Goal: Information Seeking & Learning: Check status

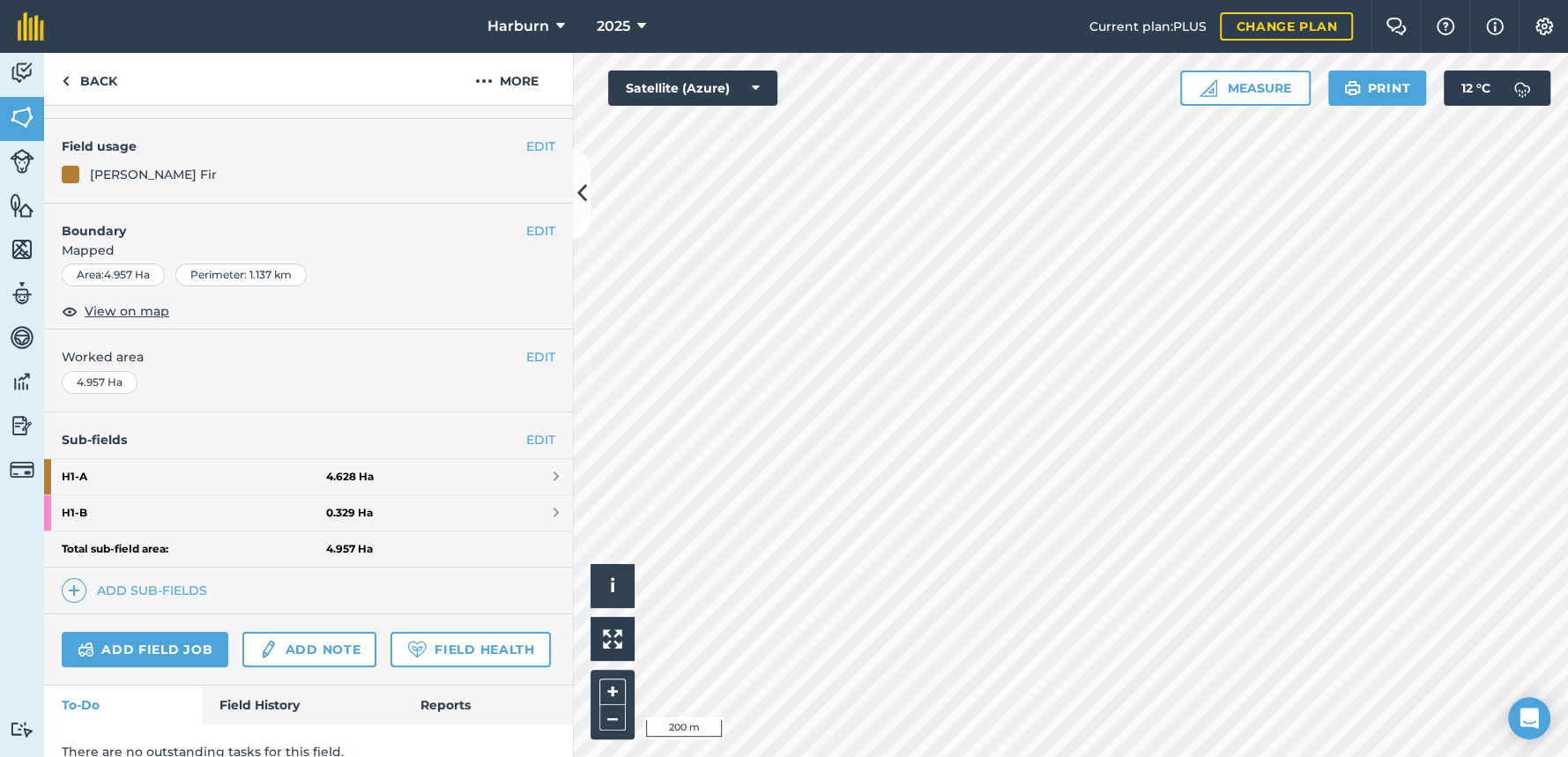
scroll to position [195, 0]
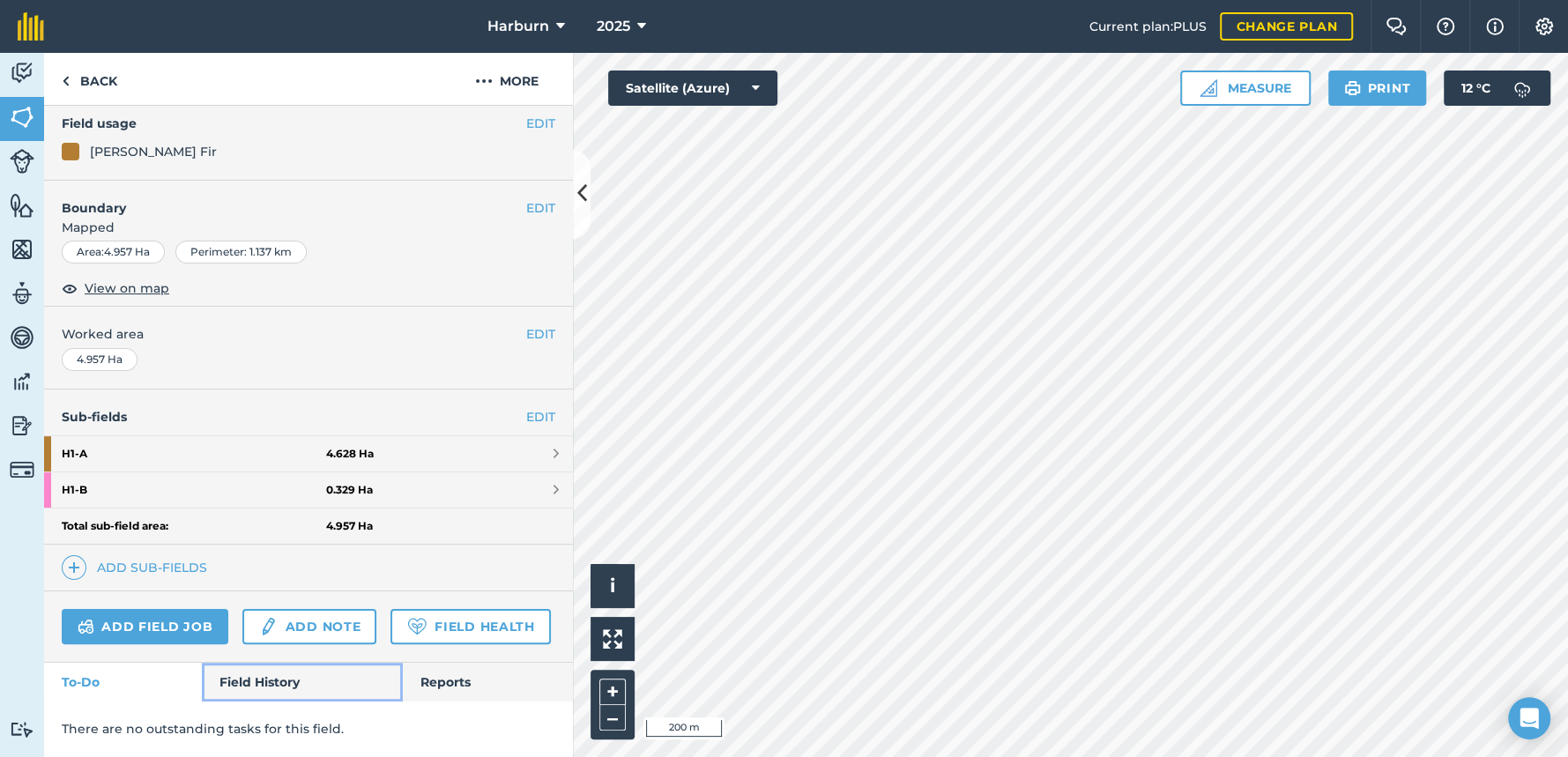
click at [240, 678] on link "Field History" at bounding box center [301, 682] width 200 height 39
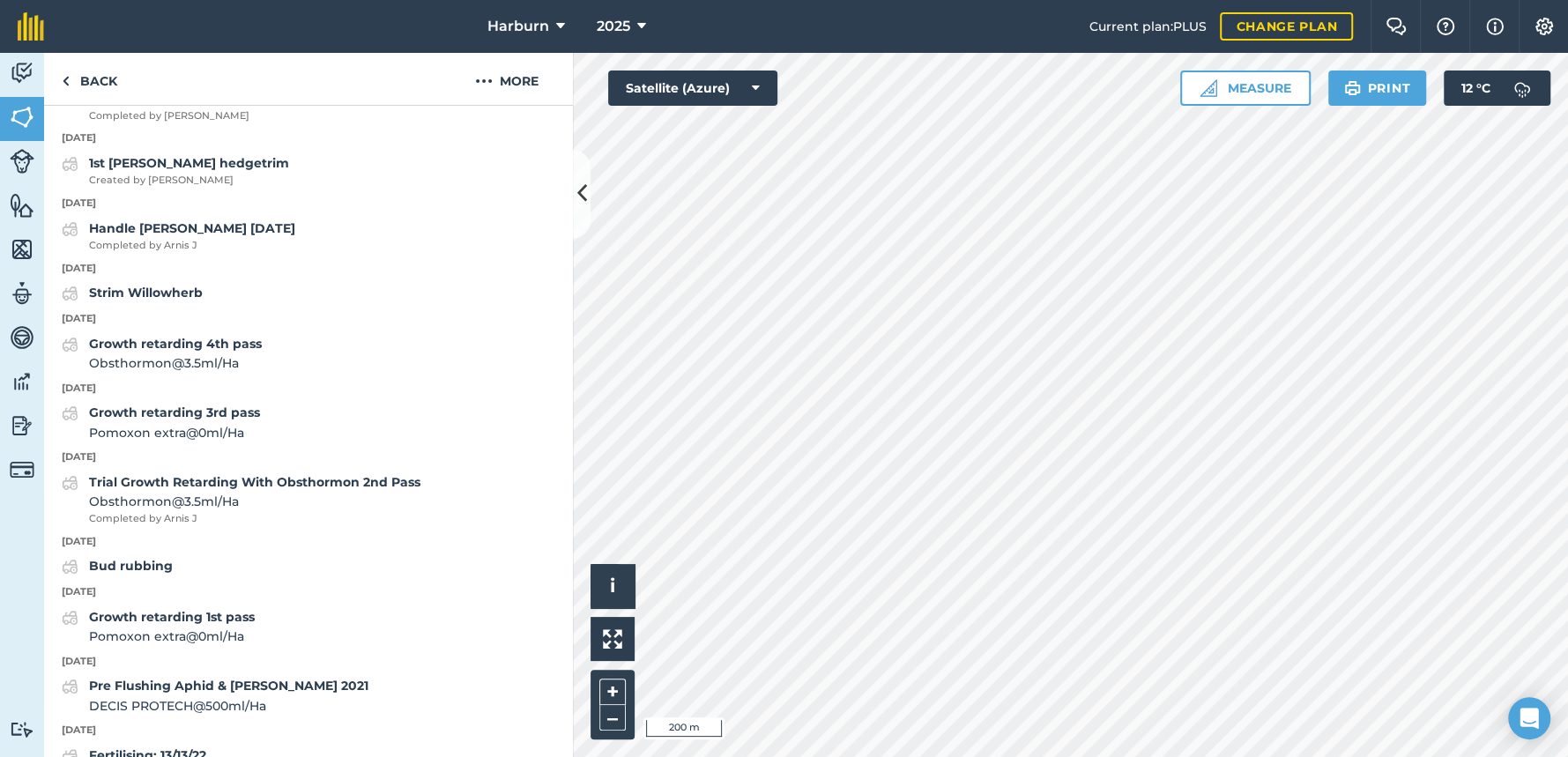
scroll to position [7270, 0]
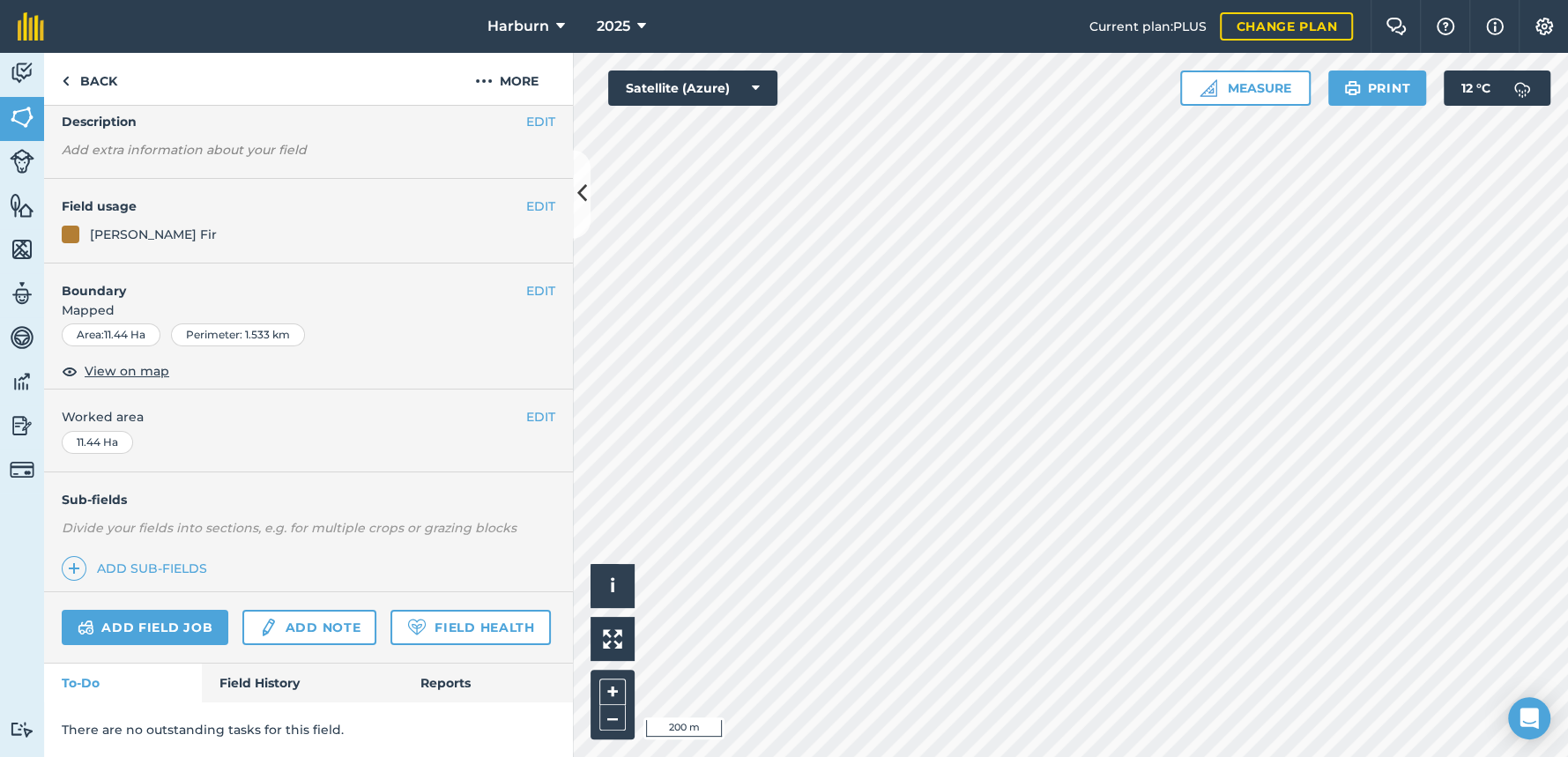
scroll to position [121, 0]
click at [255, 684] on link "Field History" at bounding box center [301, 683] width 200 height 39
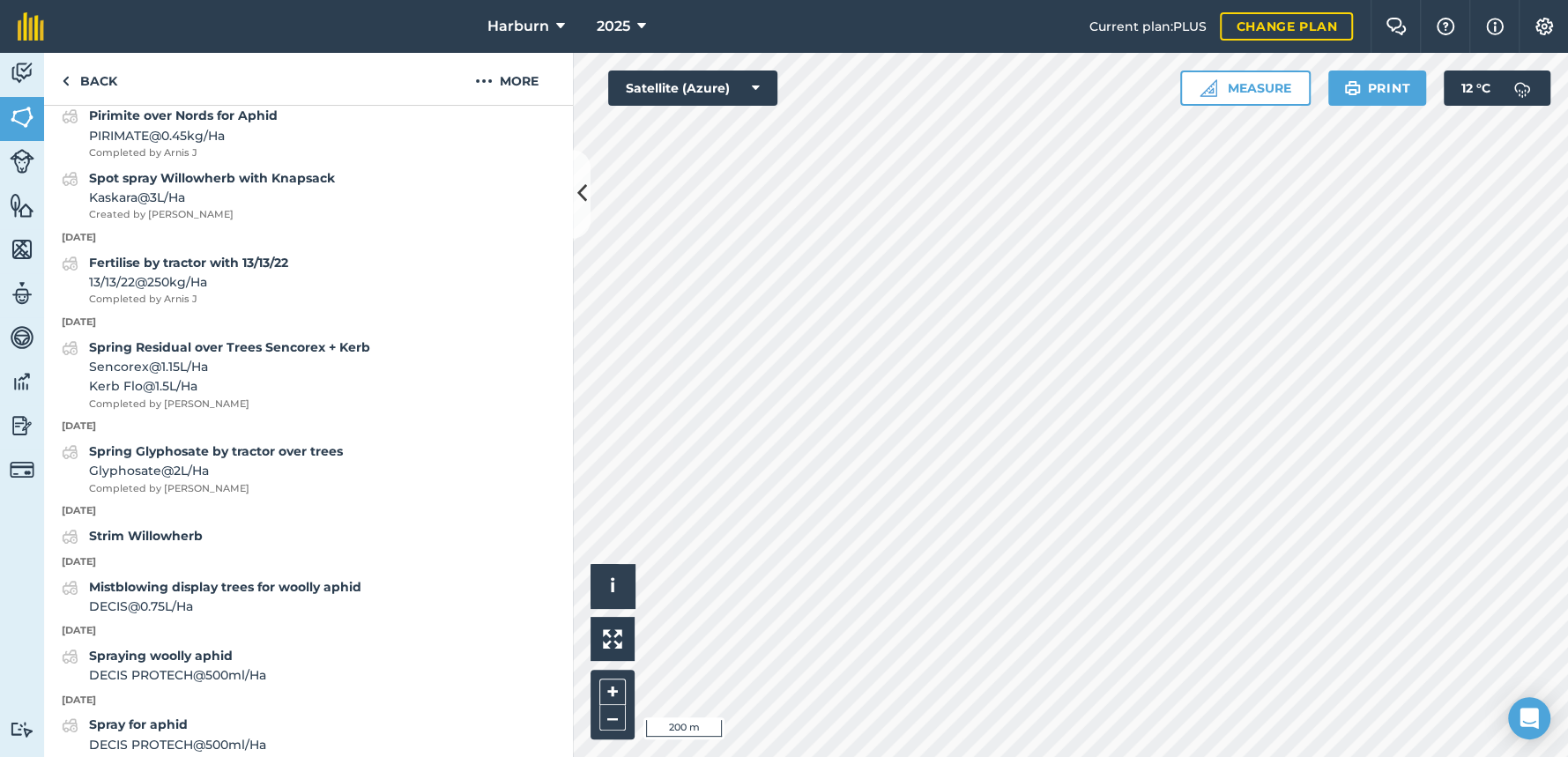
scroll to position [6067, 0]
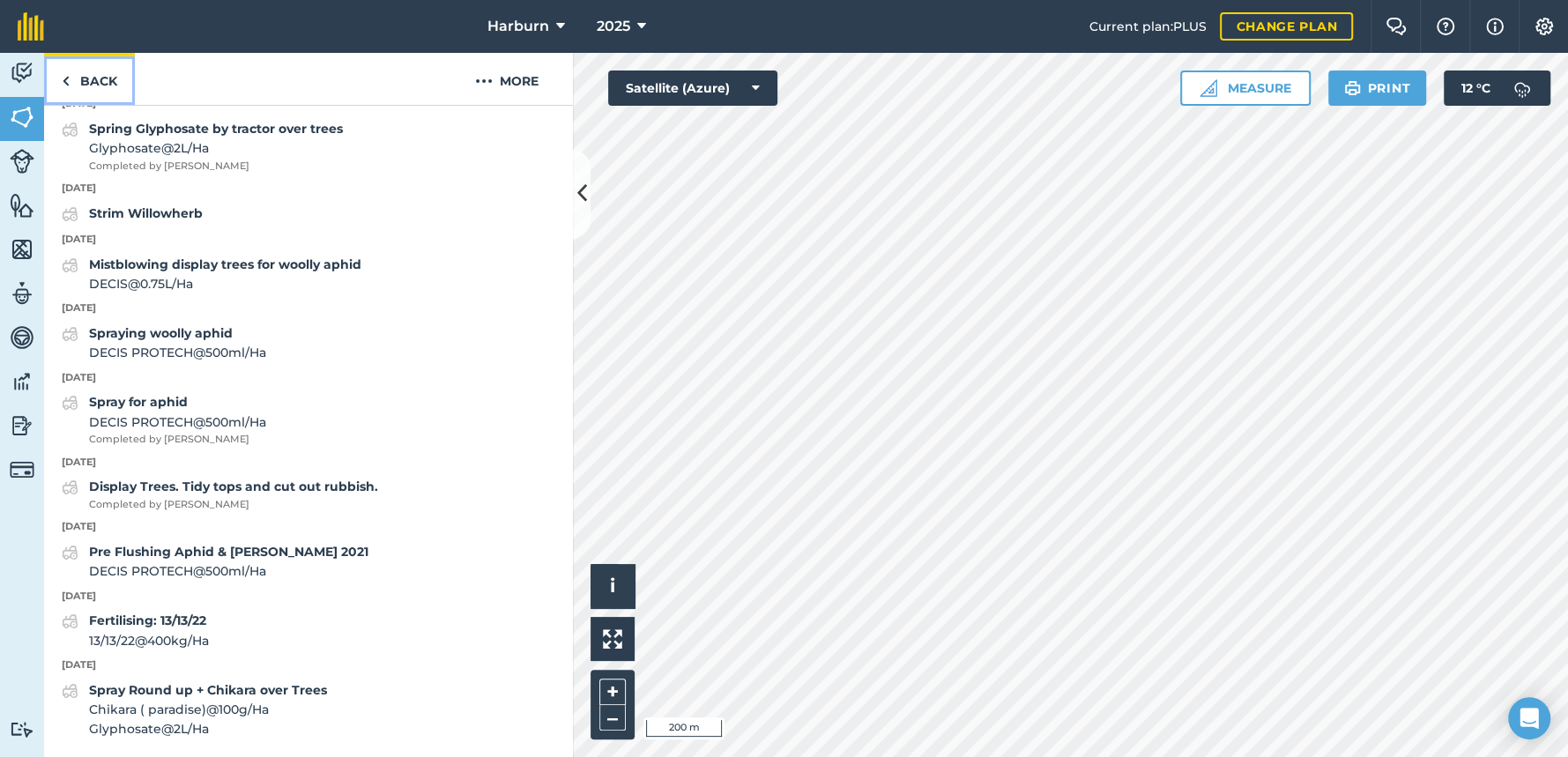
click at [68, 80] on img at bounding box center [65, 81] width 8 height 21
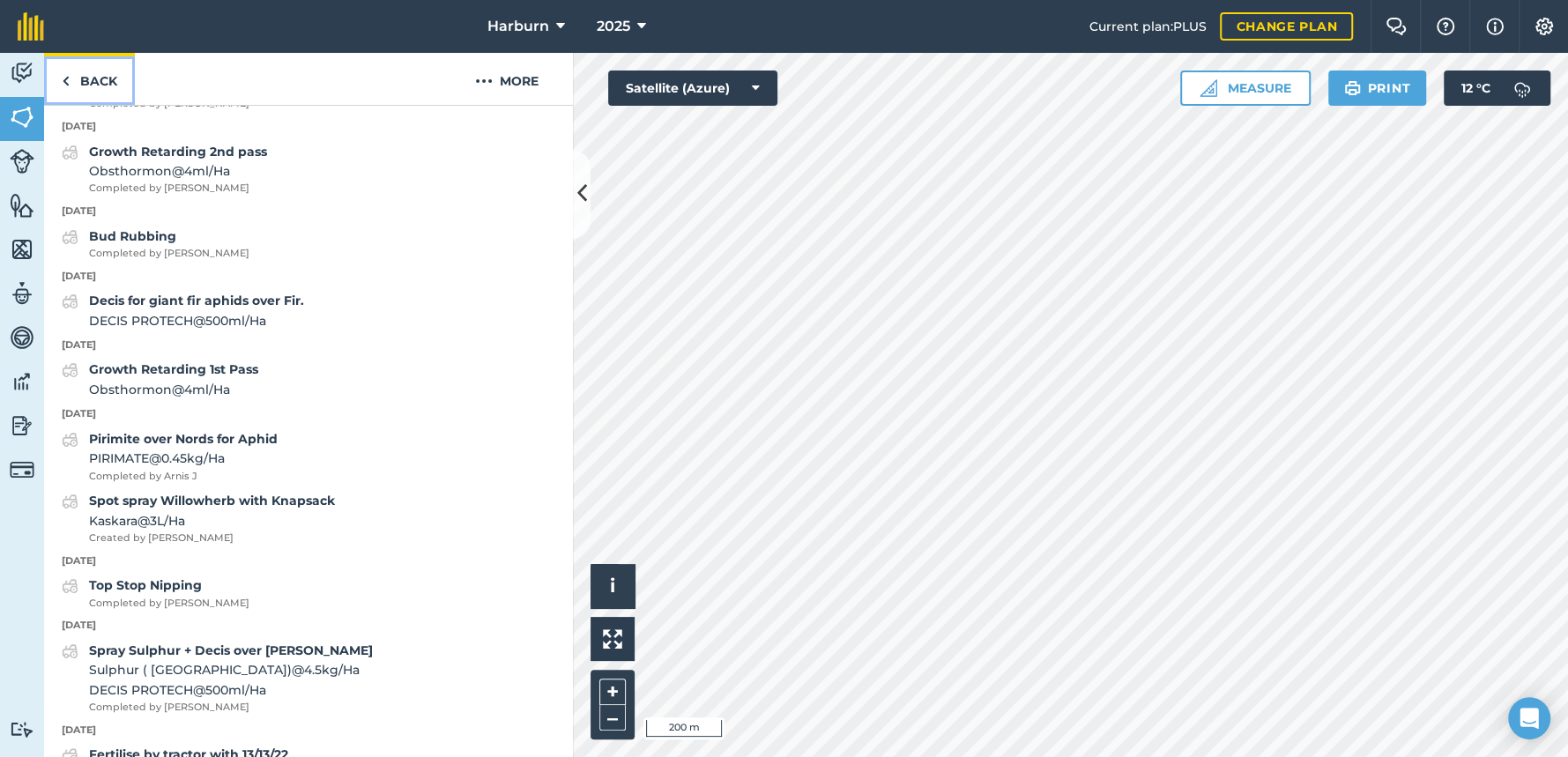
scroll to position [6200, 0]
